Goal: Information Seeking & Learning: Learn about a topic

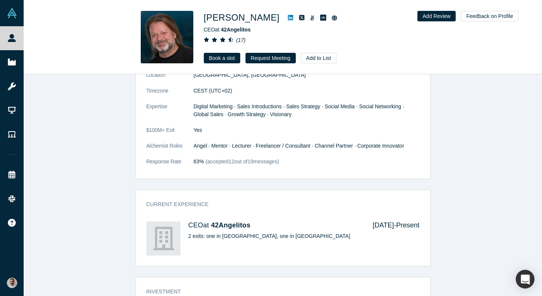
scroll to position [404, 0]
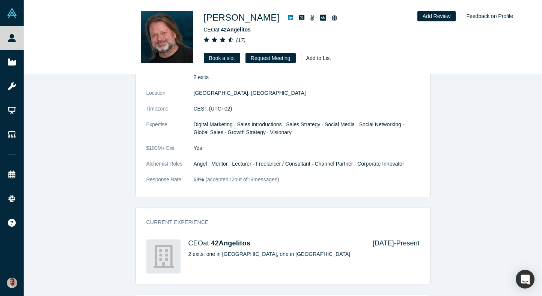
click at [238, 247] on span "42Angelitos" at bounding box center [230, 244] width 39 height 8
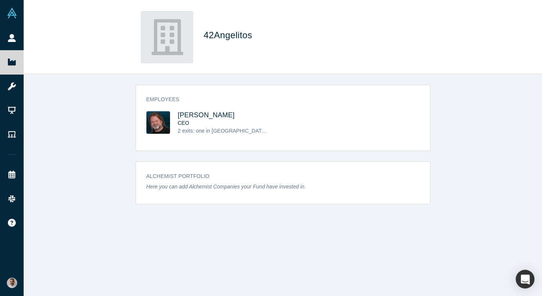
click at [226, 34] on span "42Angelitos" at bounding box center [229, 35] width 51 height 10
